Goal: Information Seeking & Learning: Learn about a topic

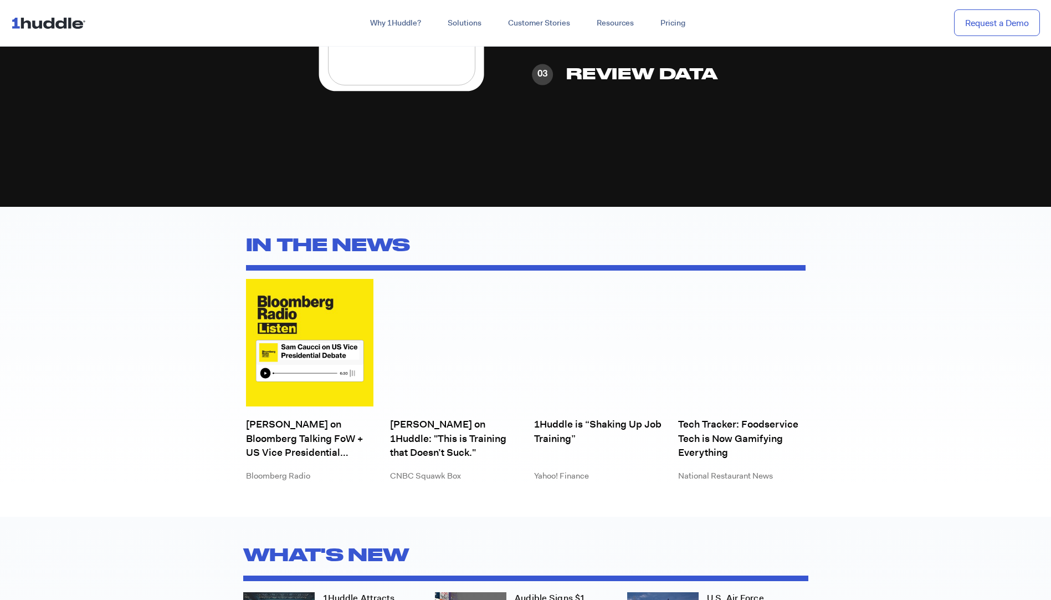
scroll to position [3270, 0]
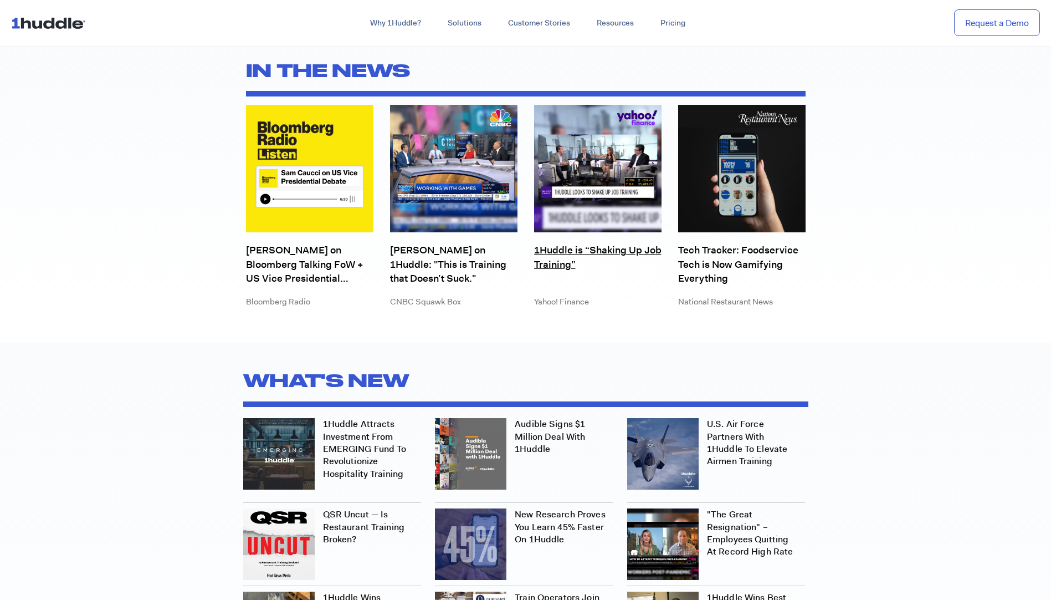
click at [554, 243] on link "1Huddle is “Shaking Up Job Training”" at bounding box center [597, 264] width 127 height 42
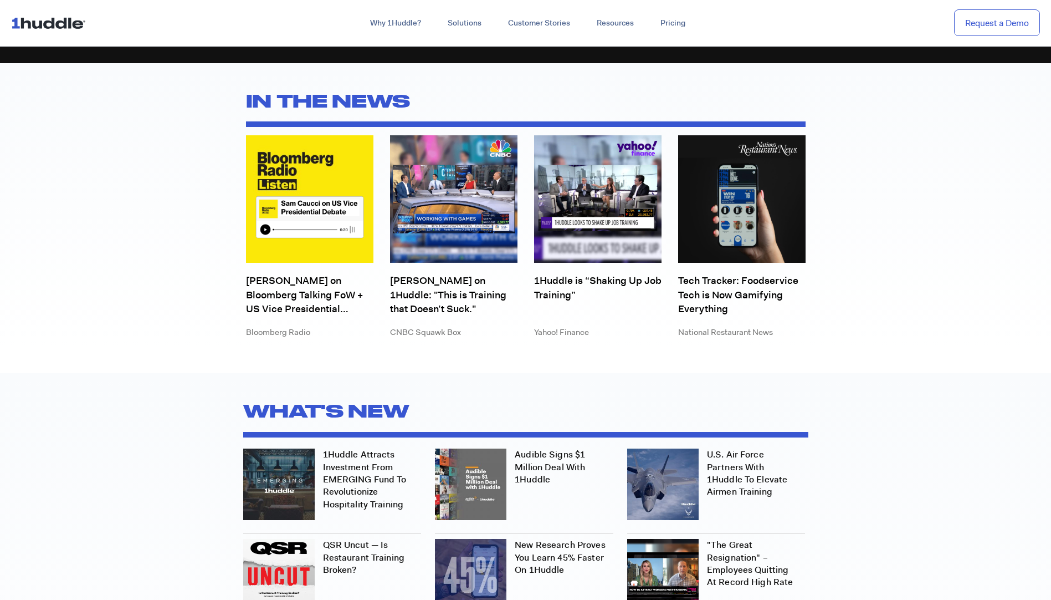
scroll to position [3214, 0]
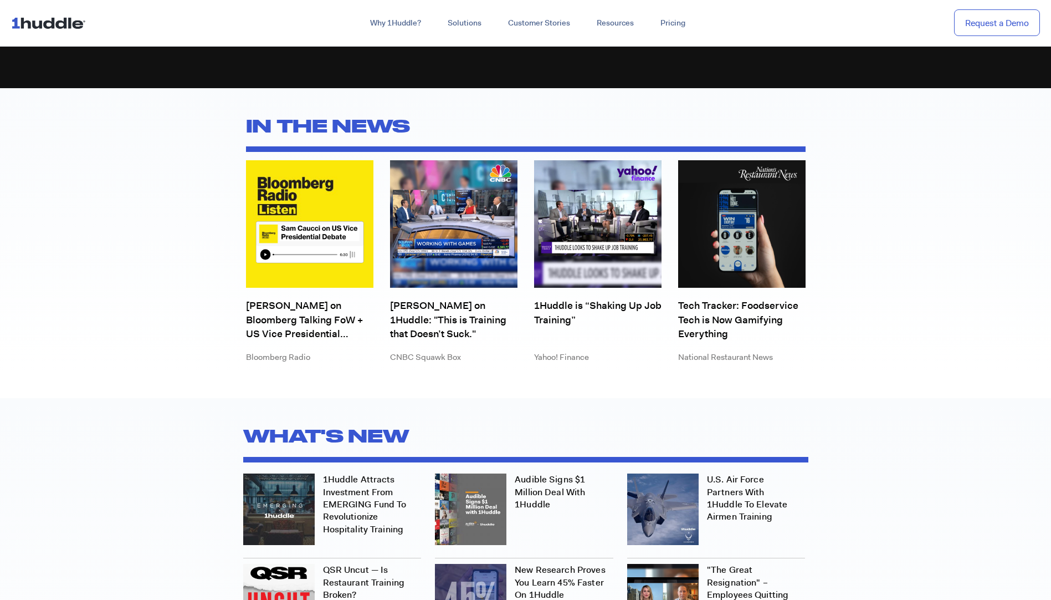
click at [544, 420] on h2 "What's new" at bounding box center [525, 435] width 565 height 31
click at [544, 477] on link "Audible Signs $1 Million Deal with 1Huddle" at bounding box center [550, 491] width 70 height 37
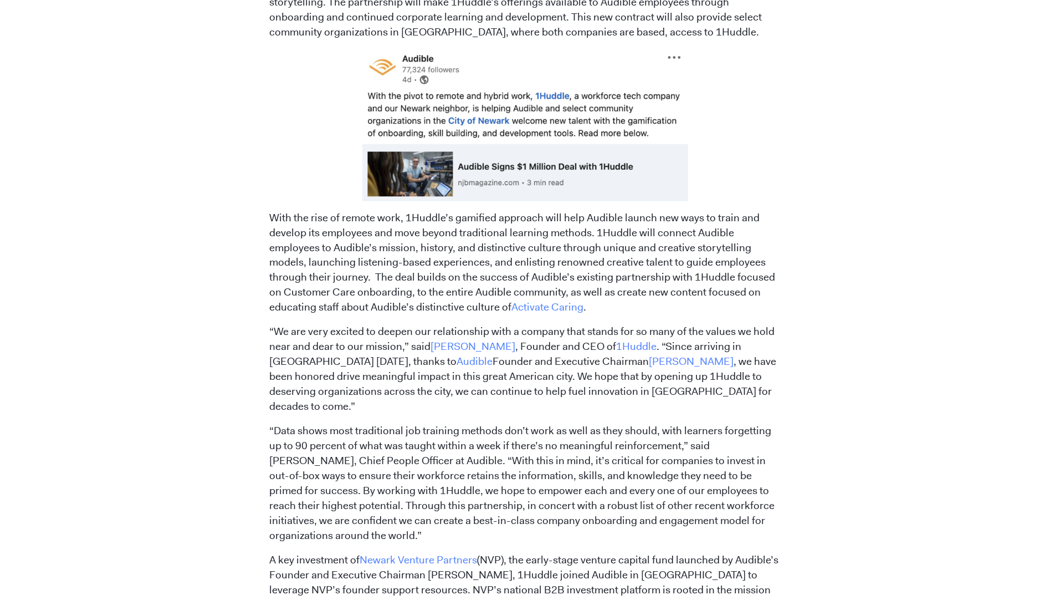
scroll to position [610, 0]
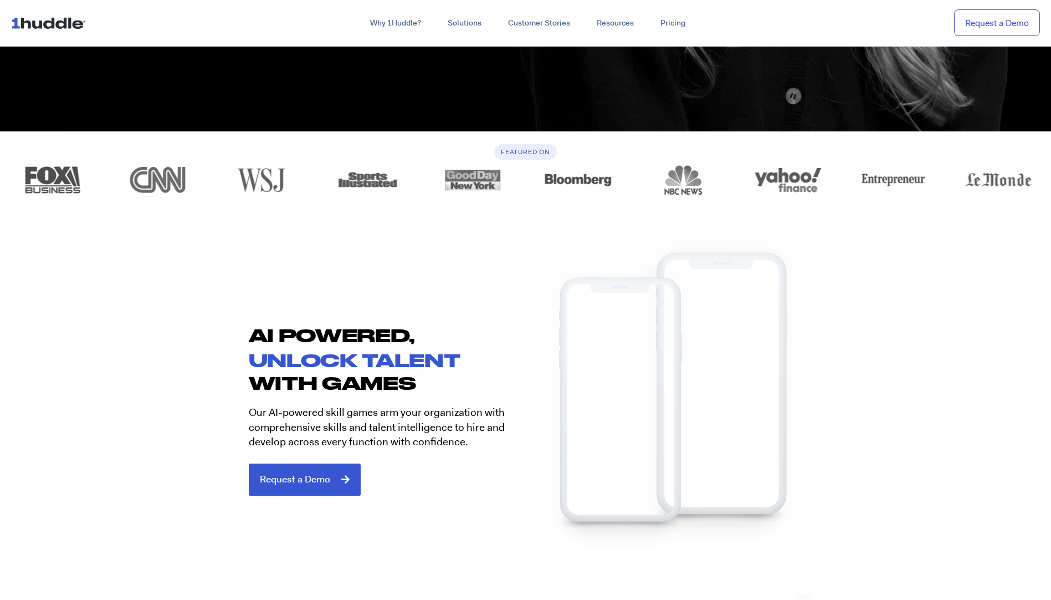
scroll to position [499, 0]
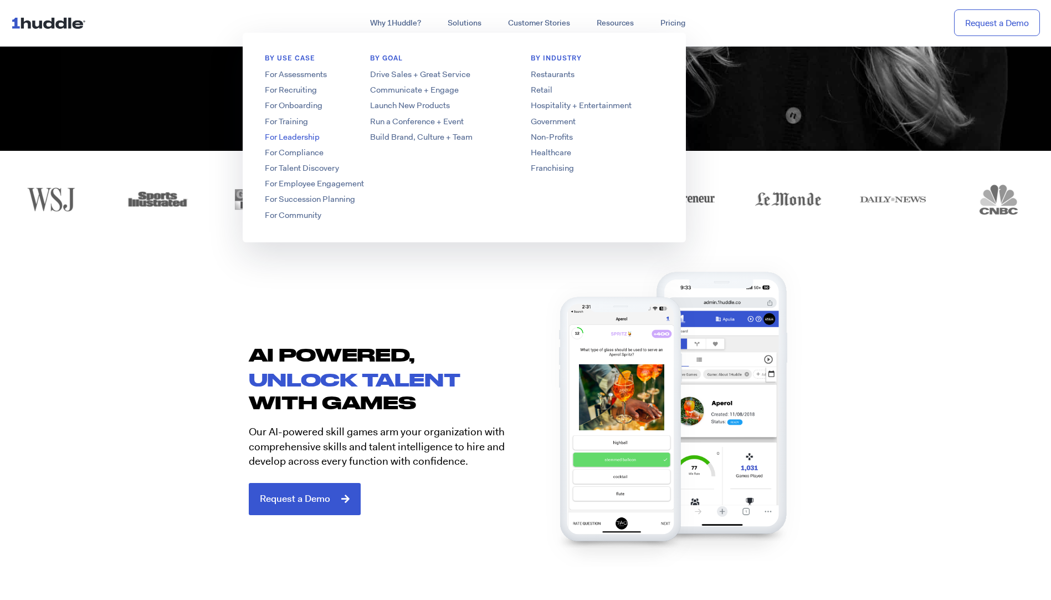
click at [294, 134] on link "For Leadership" at bounding box center [331, 137] width 177 height 12
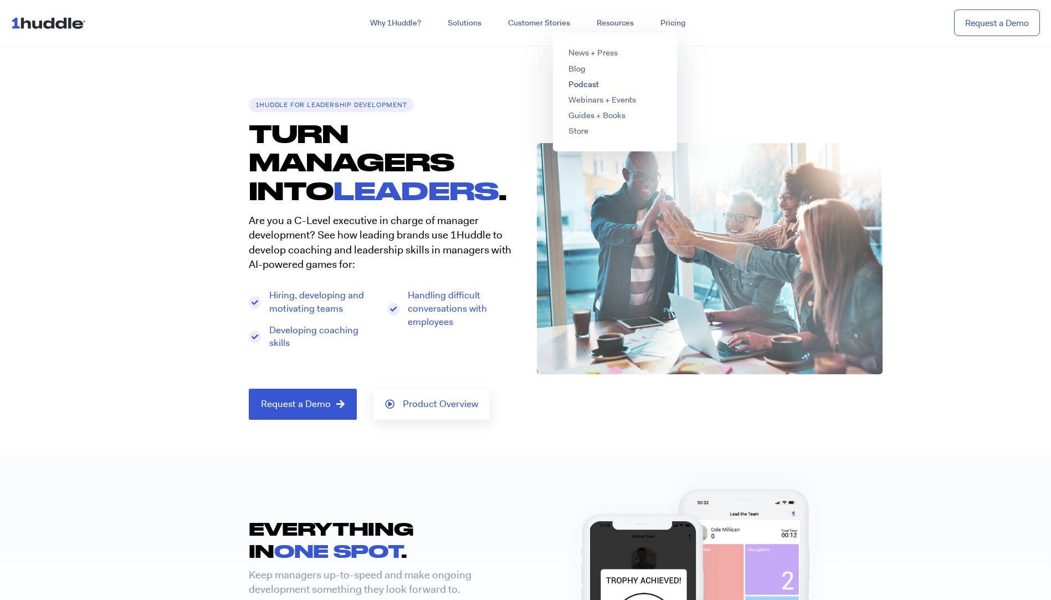
click at [582, 87] on link "Podcast" at bounding box center [584, 84] width 30 height 11
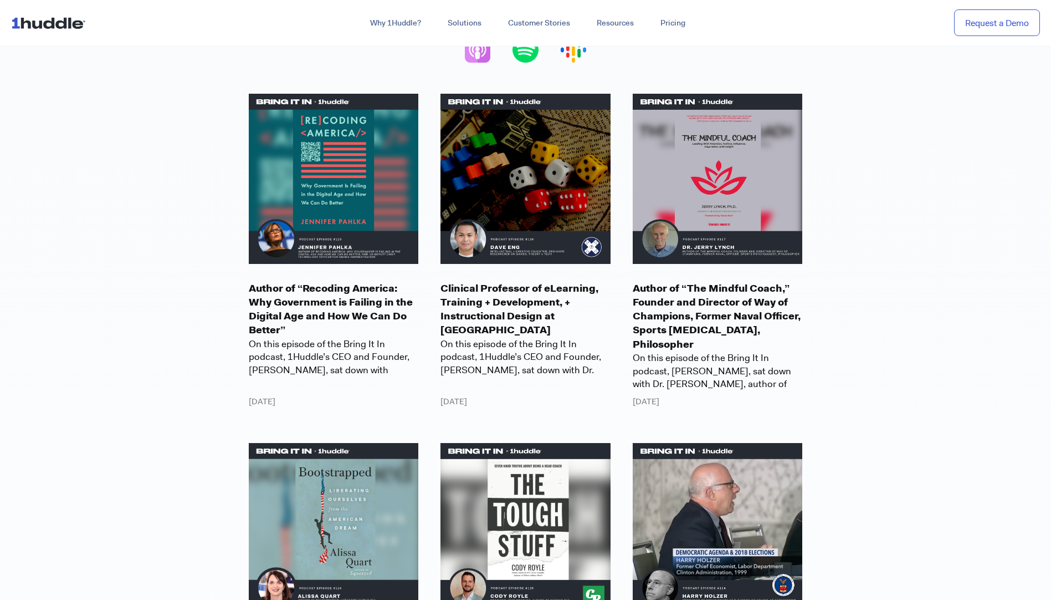
scroll to position [333, 0]
click at [349, 308] on p "Author of “Recoding America: Why Government is Failing in the Digital Age and H…" at bounding box center [334, 309] width 170 height 56
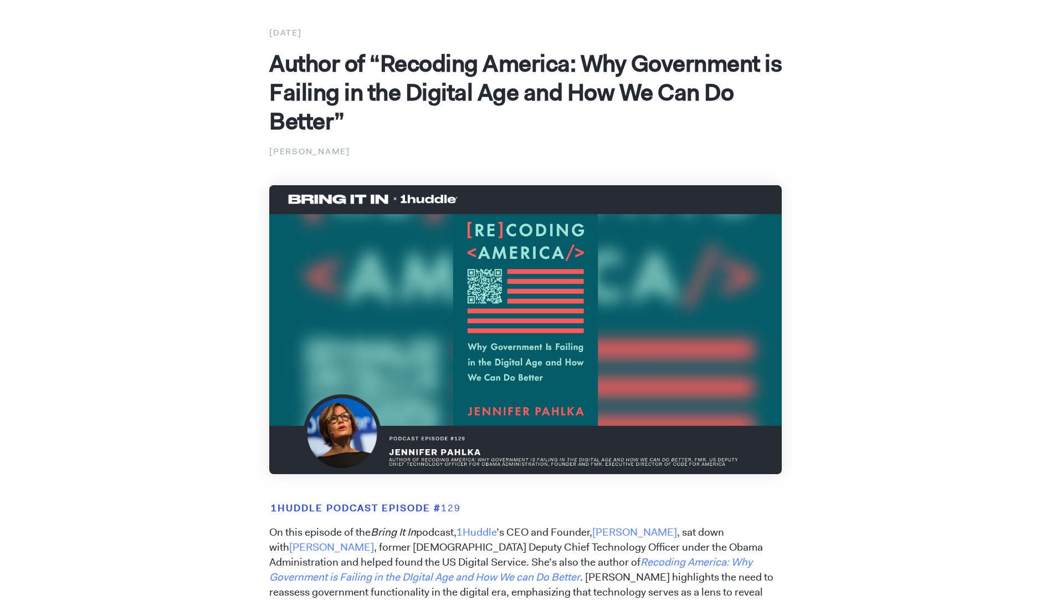
scroll to position [222, 0]
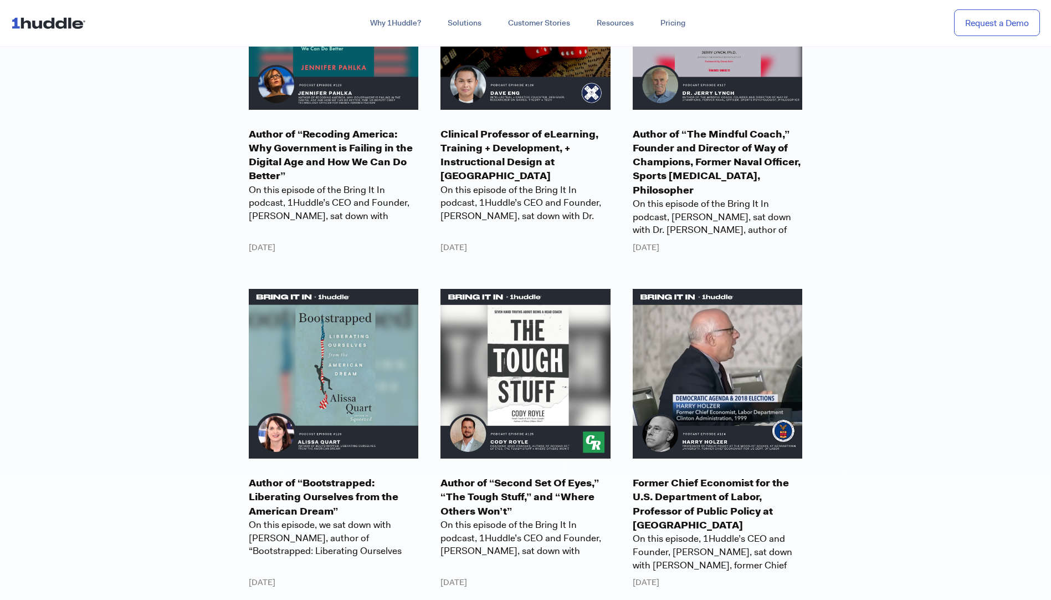
scroll to position [499, 0]
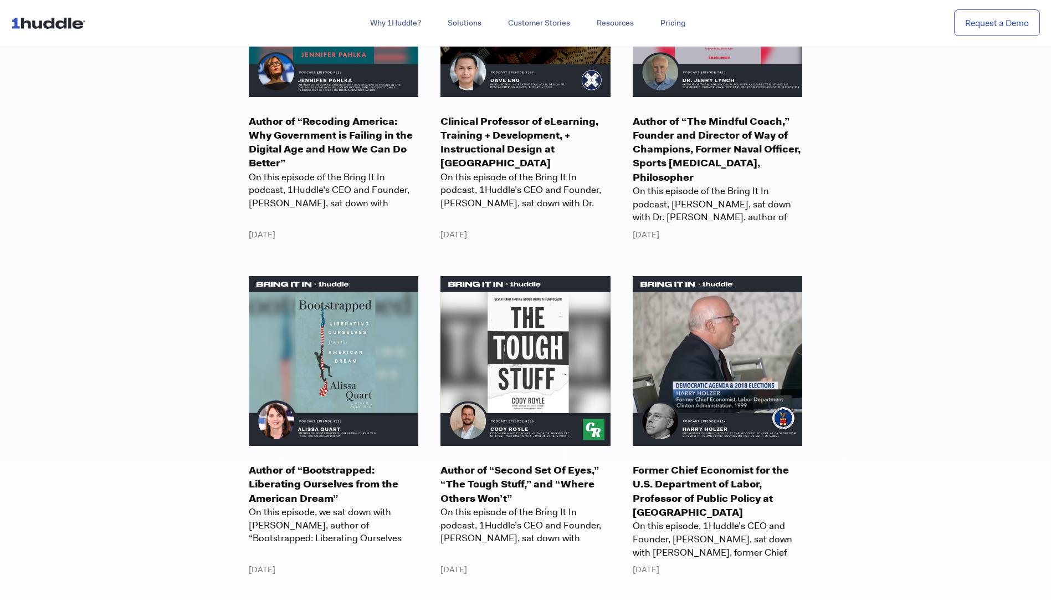
click at [666, 471] on p "Former Chief Economist for the U.S. Department of Labor, Professor of Public Po…" at bounding box center [718, 491] width 170 height 56
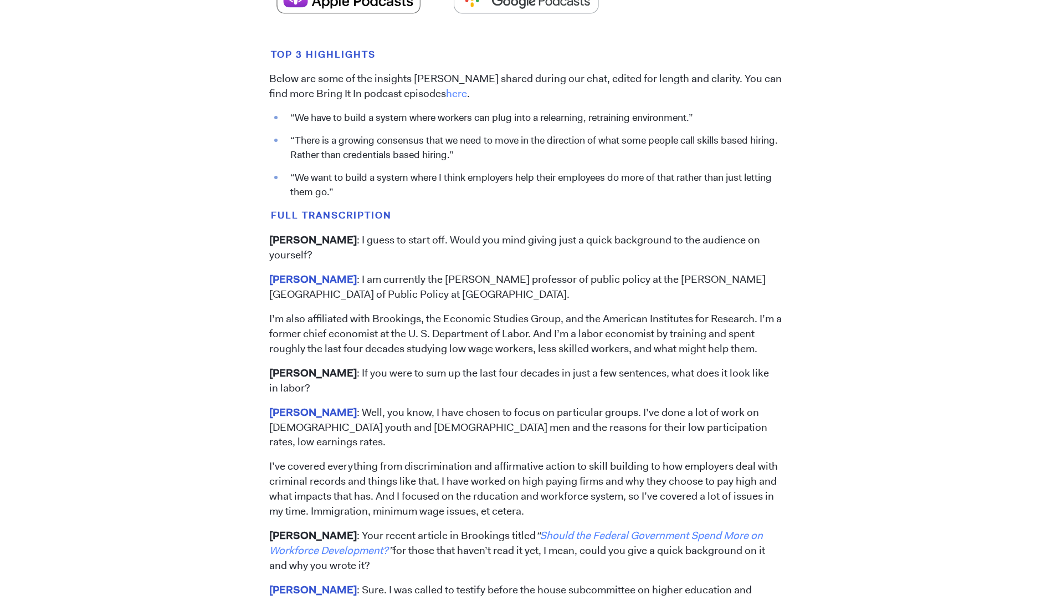
scroll to position [942, 0]
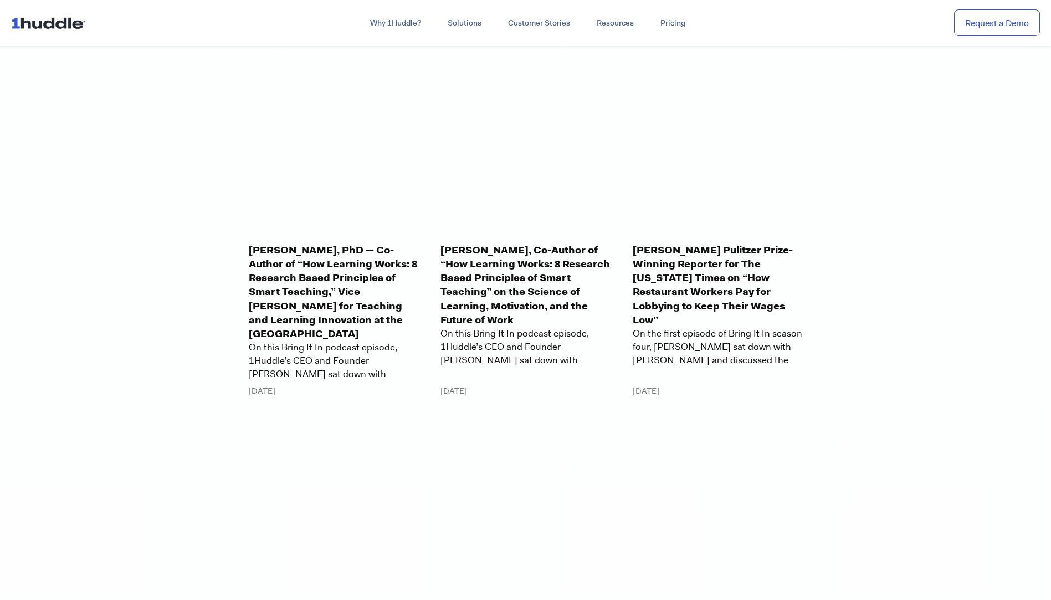
scroll to position [4267, 0]
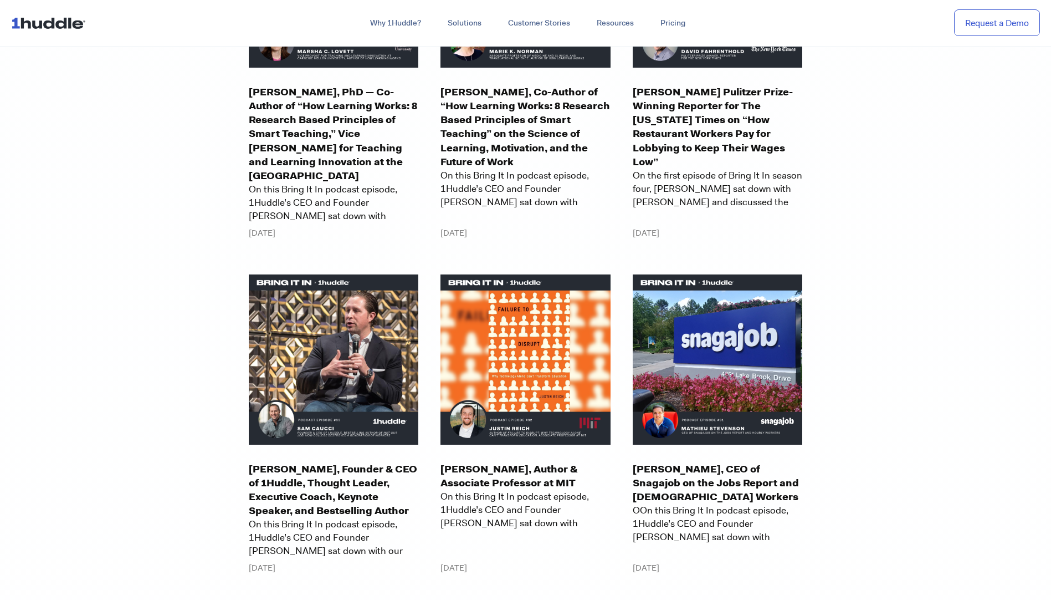
click at [324, 462] on p "[PERSON_NAME], Founder & CEO of 1Huddle, Thought Leader, Executive Coach, Keyno…" at bounding box center [334, 490] width 170 height 56
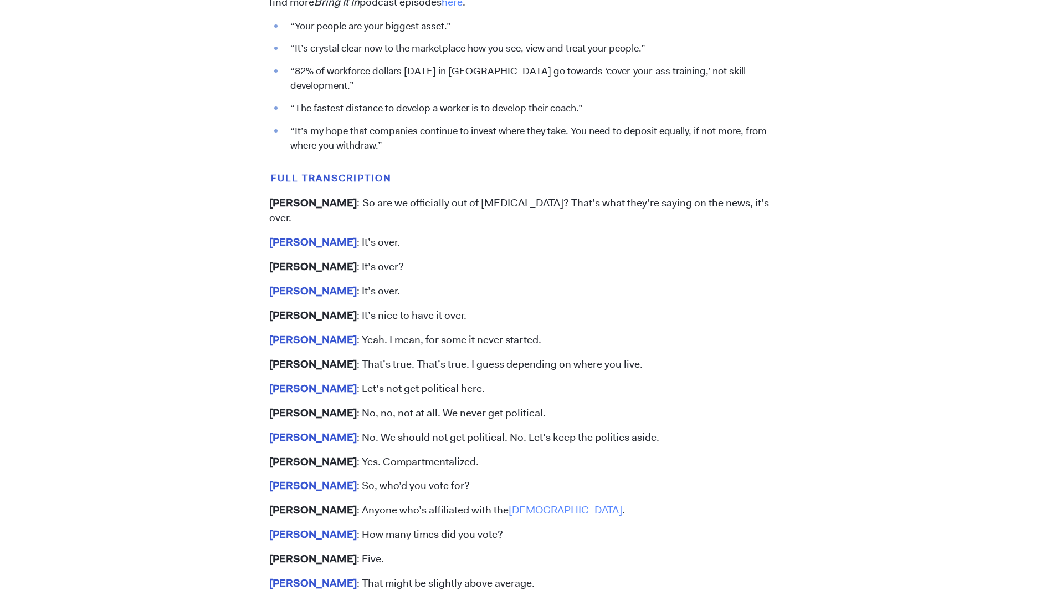
scroll to position [831, 0]
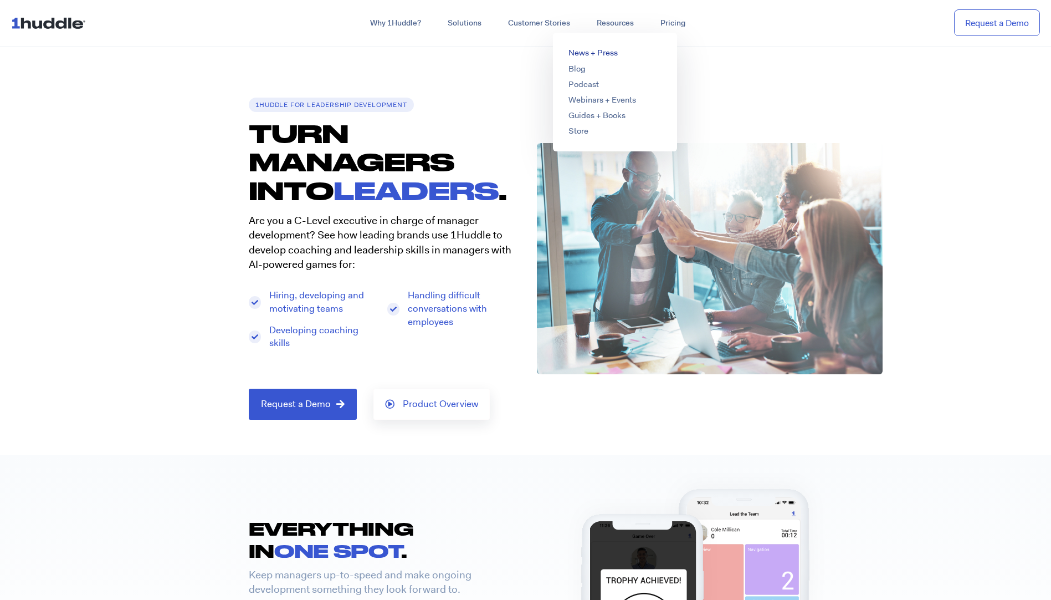
click at [591, 50] on link "News + Press" at bounding box center [593, 52] width 49 height 11
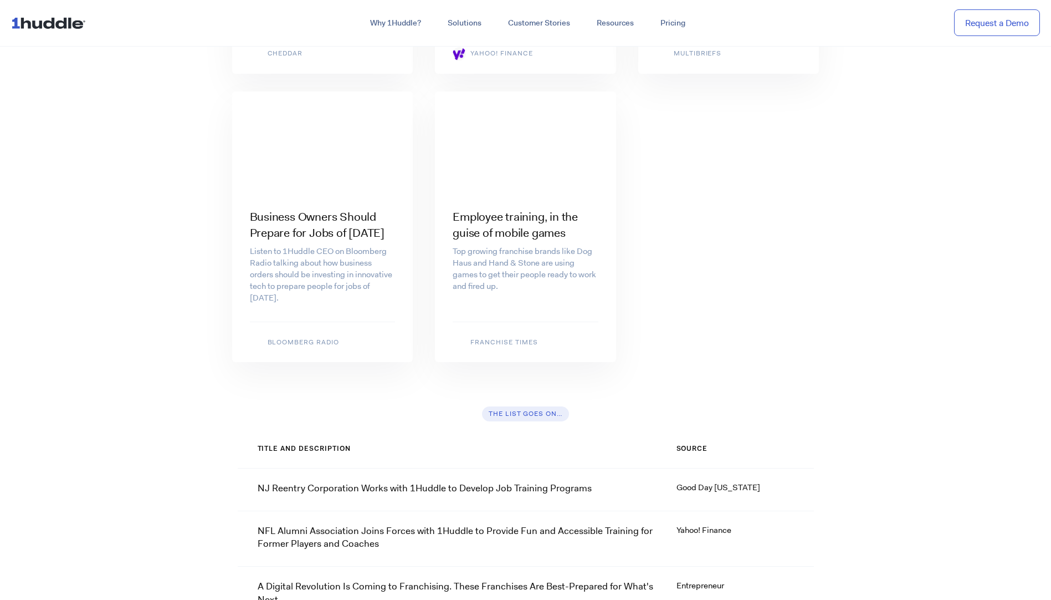
scroll to position [6817, 0]
